Goal: Download file/media

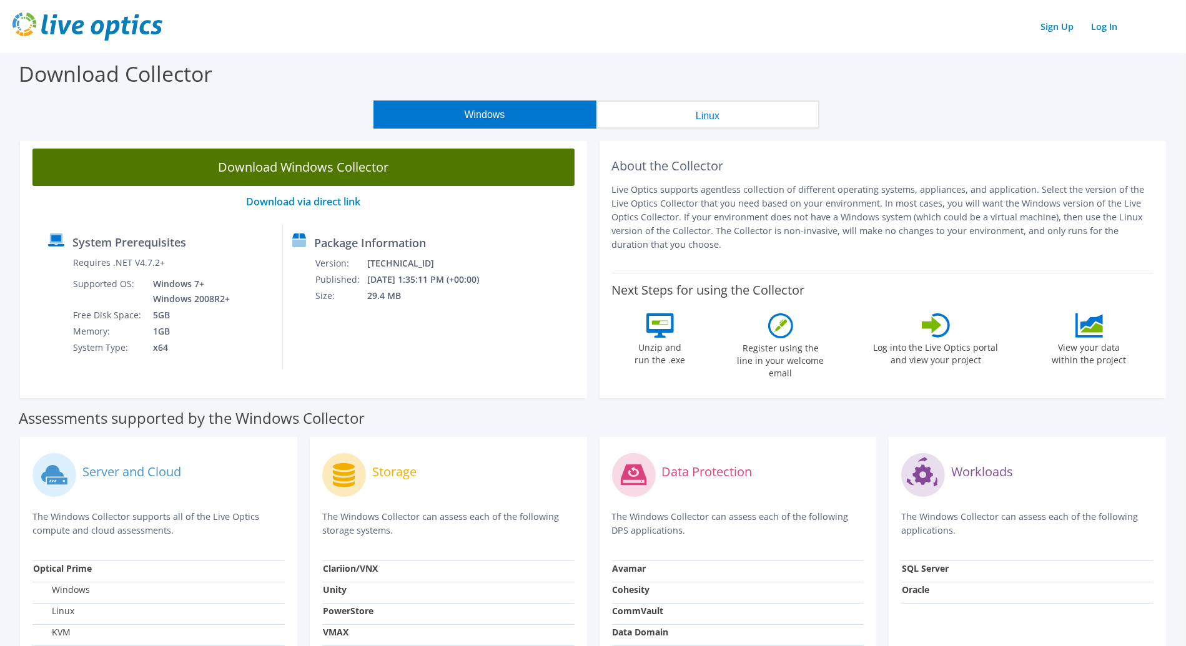
click at [337, 173] on link "Download Windows Collector" at bounding box center [303, 167] width 542 height 37
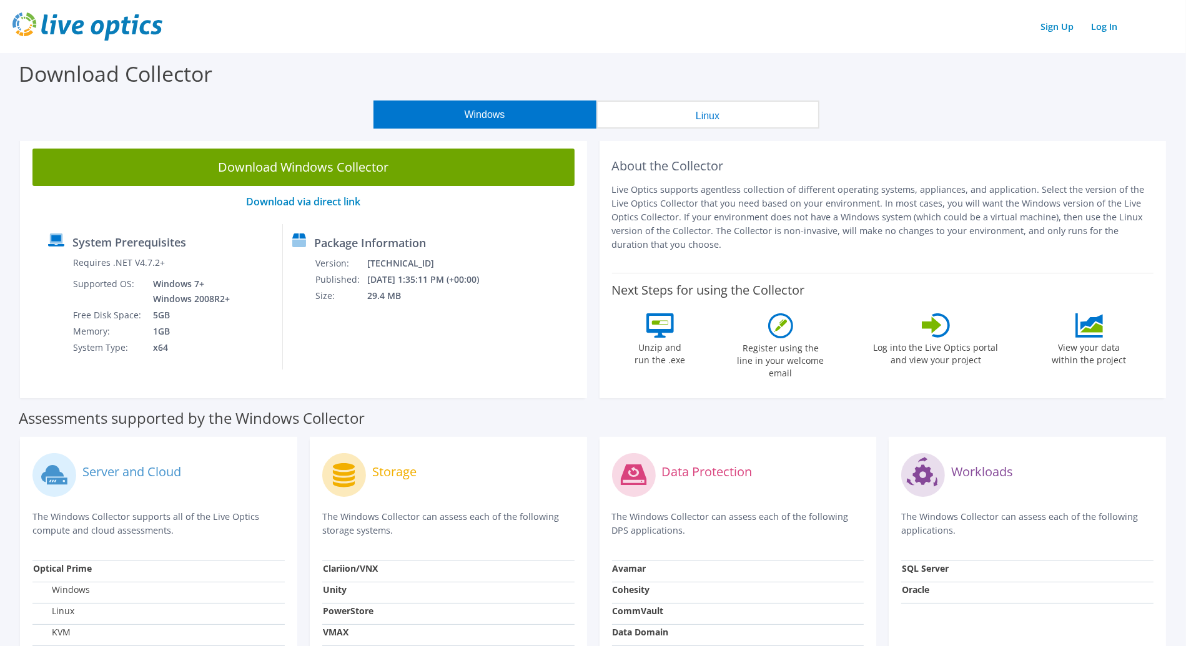
drag, startPoint x: 412, startPoint y: 47, endPoint x: 420, endPoint y: 47, distance: 8.1
click at [412, 47] on header "Sign Up Log In" at bounding box center [593, 26] width 1186 height 53
drag, startPoint x: 478, startPoint y: 62, endPoint x: 487, endPoint y: 64, distance: 8.5
click at [478, 62] on div "Download Collector" at bounding box center [593, 76] width 1174 height 47
click at [394, 27] on div "Sign Up Log In" at bounding box center [592, 26] width 1161 height 28
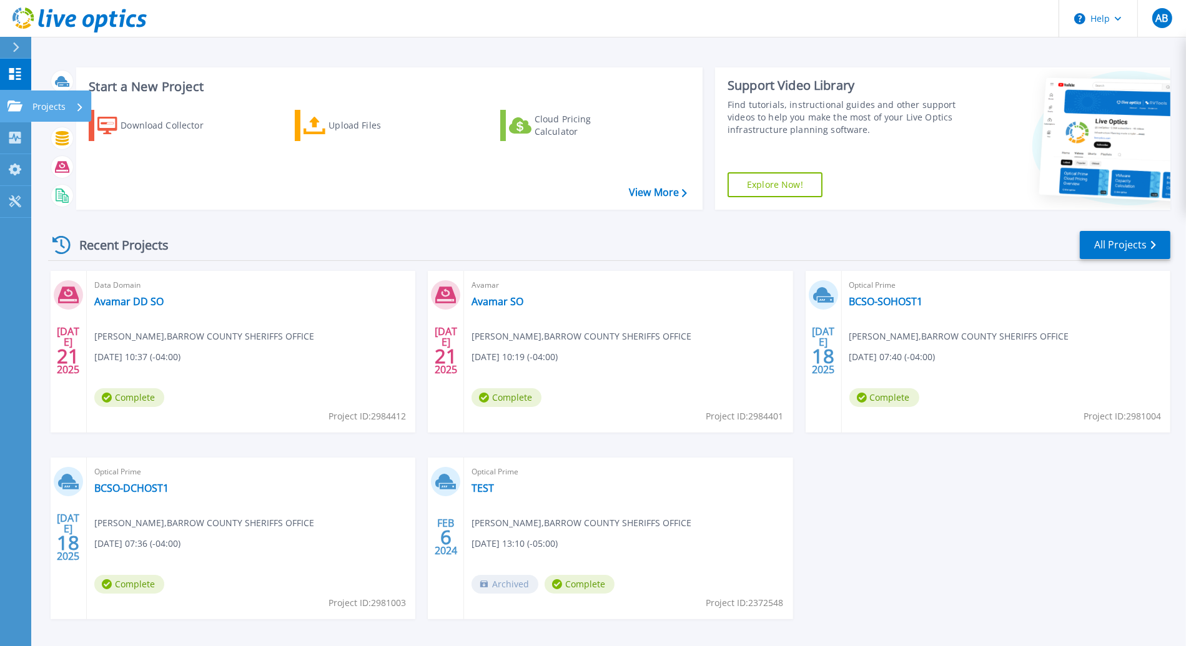
click at [12, 101] on div at bounding box center [14, 106] width 15 height 11
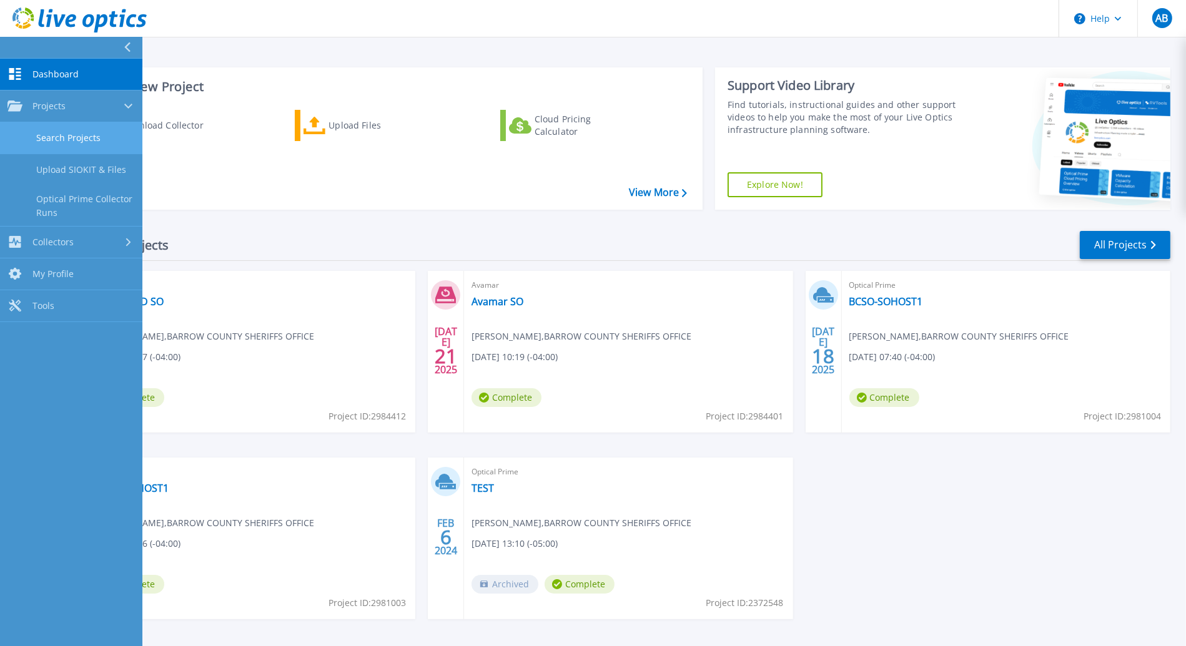
click at [72, 134] on link "Search Projects" at bounding box center [71, 138] width 142 height 32
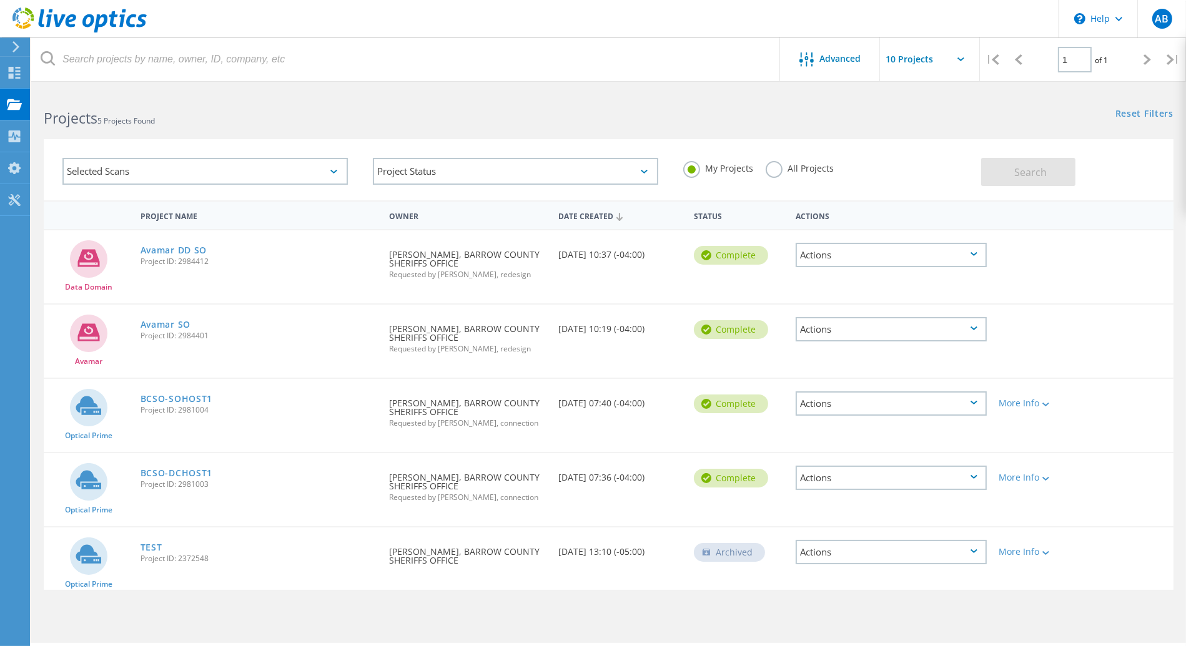
click at [931, 60] on input "text" at bounding box center [942, 59] width 125 height 44
click at [929, 59] on input "text" at bounding box center [942, 59] width 125 height 44
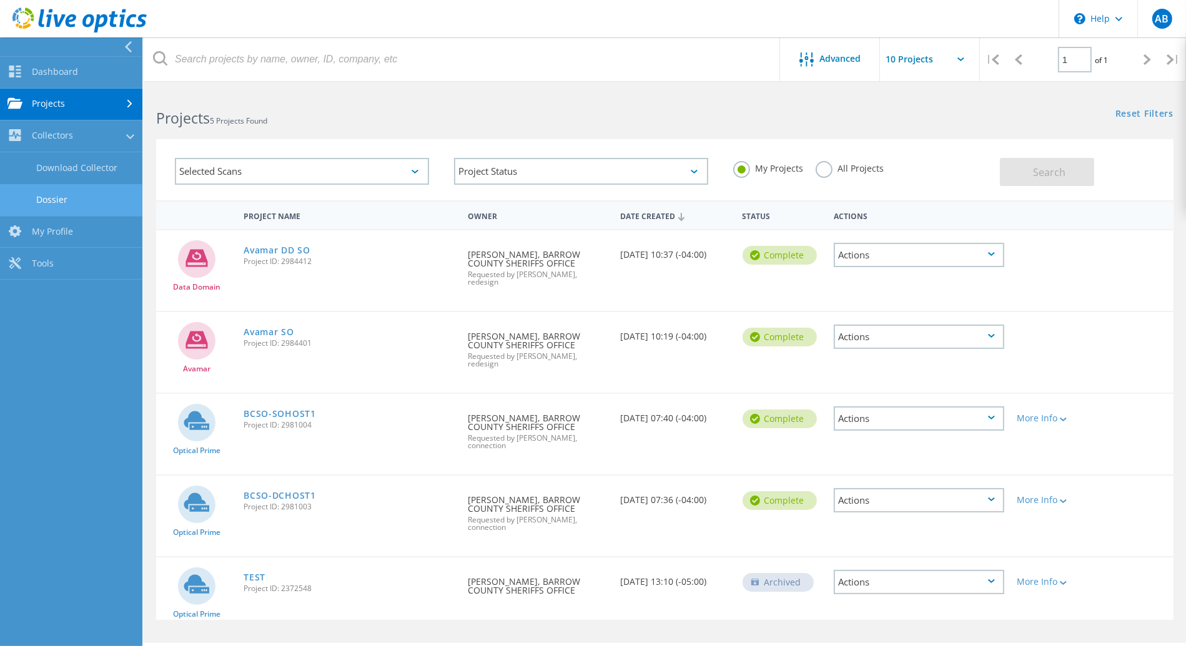
click at [84, 206] on link "Dossier" at bounding box center [71, 200] width 142 height 32
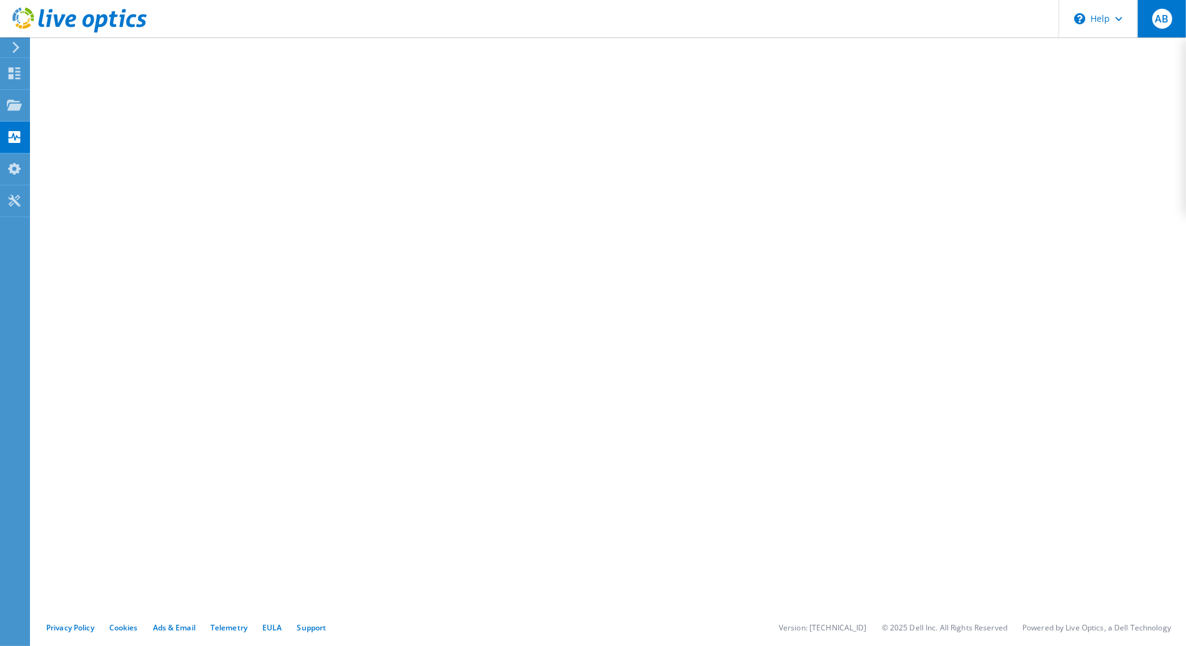
click at [1166, 20] on span "AB" at bounding box center [1162, 19] width 20 height 20
